Goal: Information Seeking & Learning: Learn about a topic

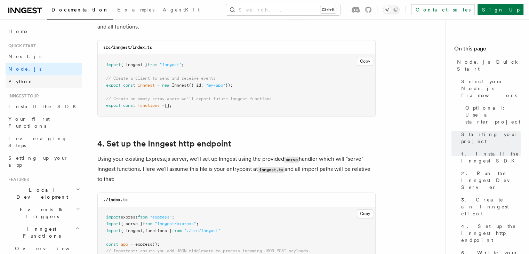
scroll to position [947, 0]
click at [19, 34] on span "Home" at bounding box center [17, 31] width 19 height 7
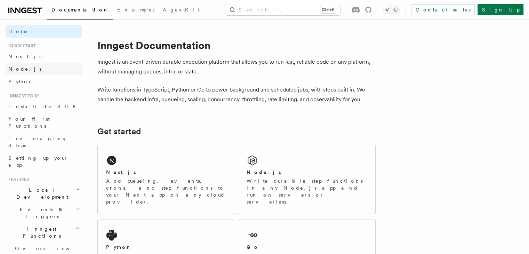
click at [15, 71] on span "Node.js" at bounding box center [24, 69] width 33 height 6
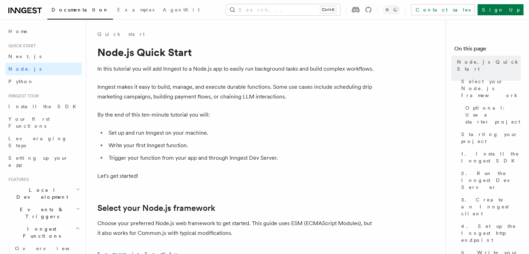
click at [71, 10] on span "Documentation" at bounding box center [80, 10] width 57 height 6
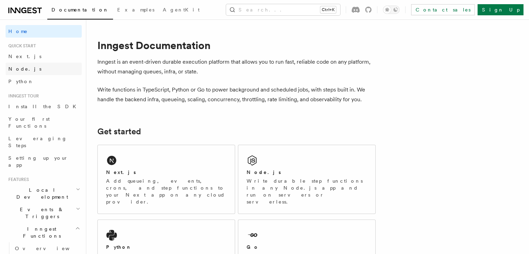
click at [16, 69] on span "Node.js" at bounding box center [24, 69] width 33 height 6
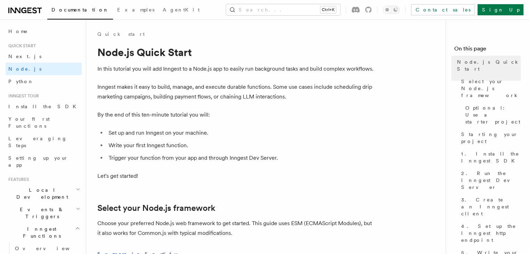
click at [21, 10] on icon at bounding box center [24, 10] width 33 height 8
